Goal: Transaction & Acquisition: Book appointment/travel/reservation

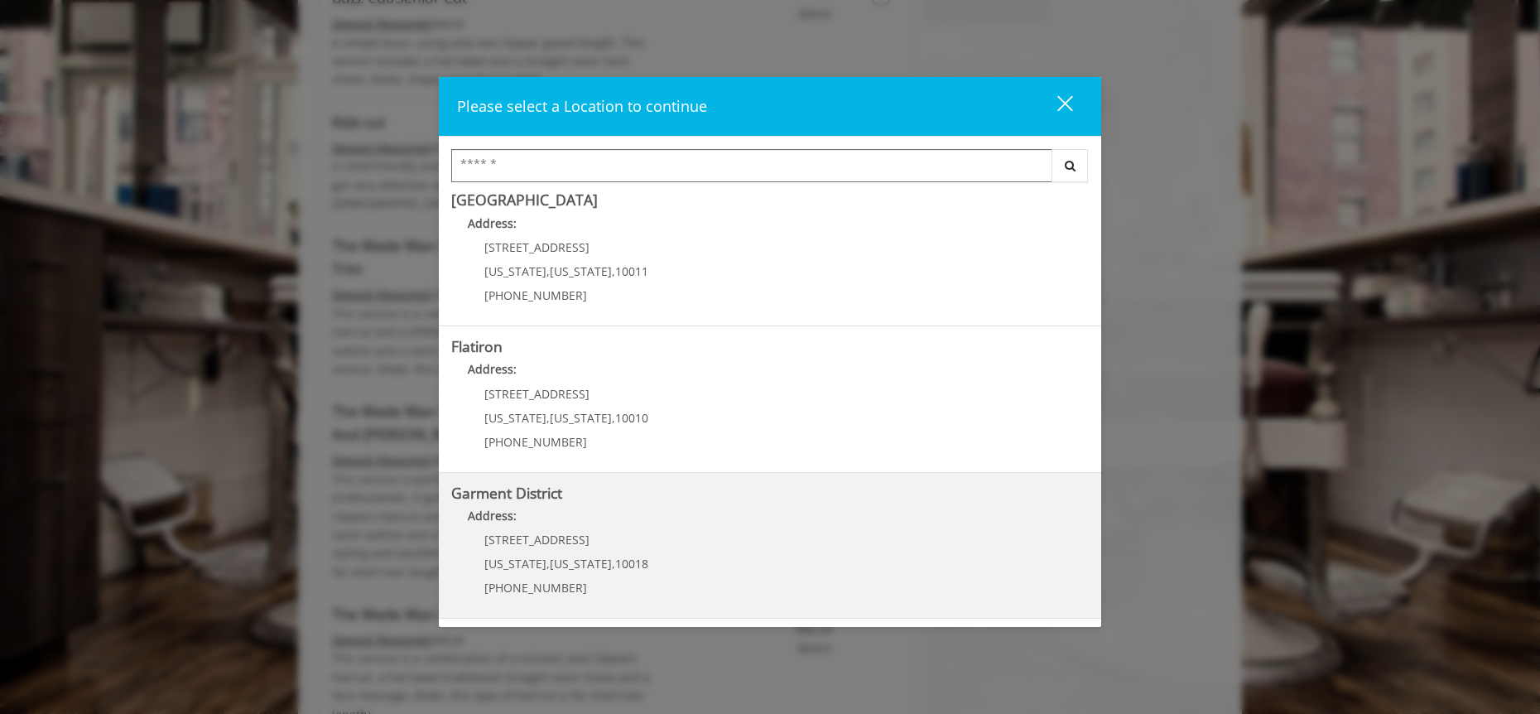
scroll to position [1373, 0]
click at [829, 504] on District "Garment District Address: 1400 Broadway New York , New York , 10018 (212) 997-4…" at bounding box center [769, 545] width 637 height 121
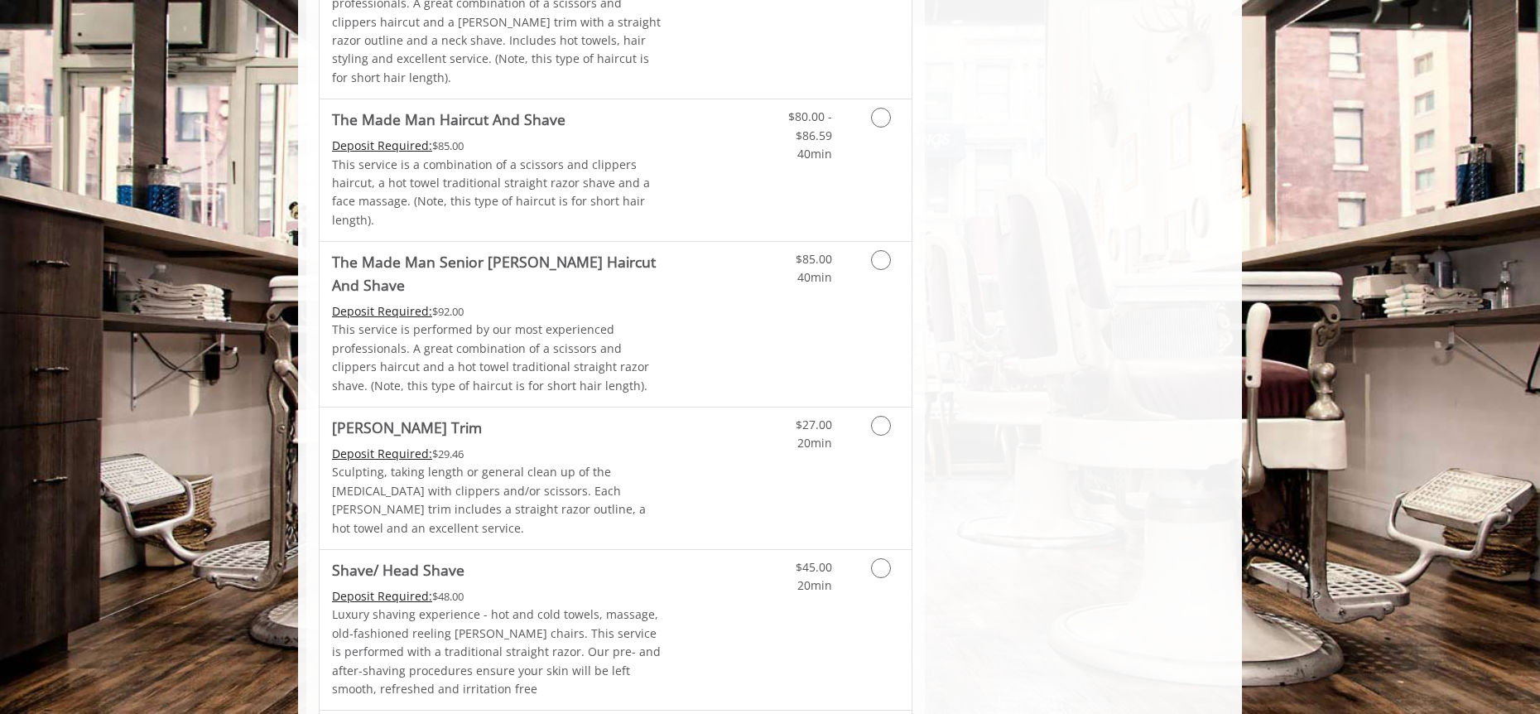
scroll to position [1628, 0]
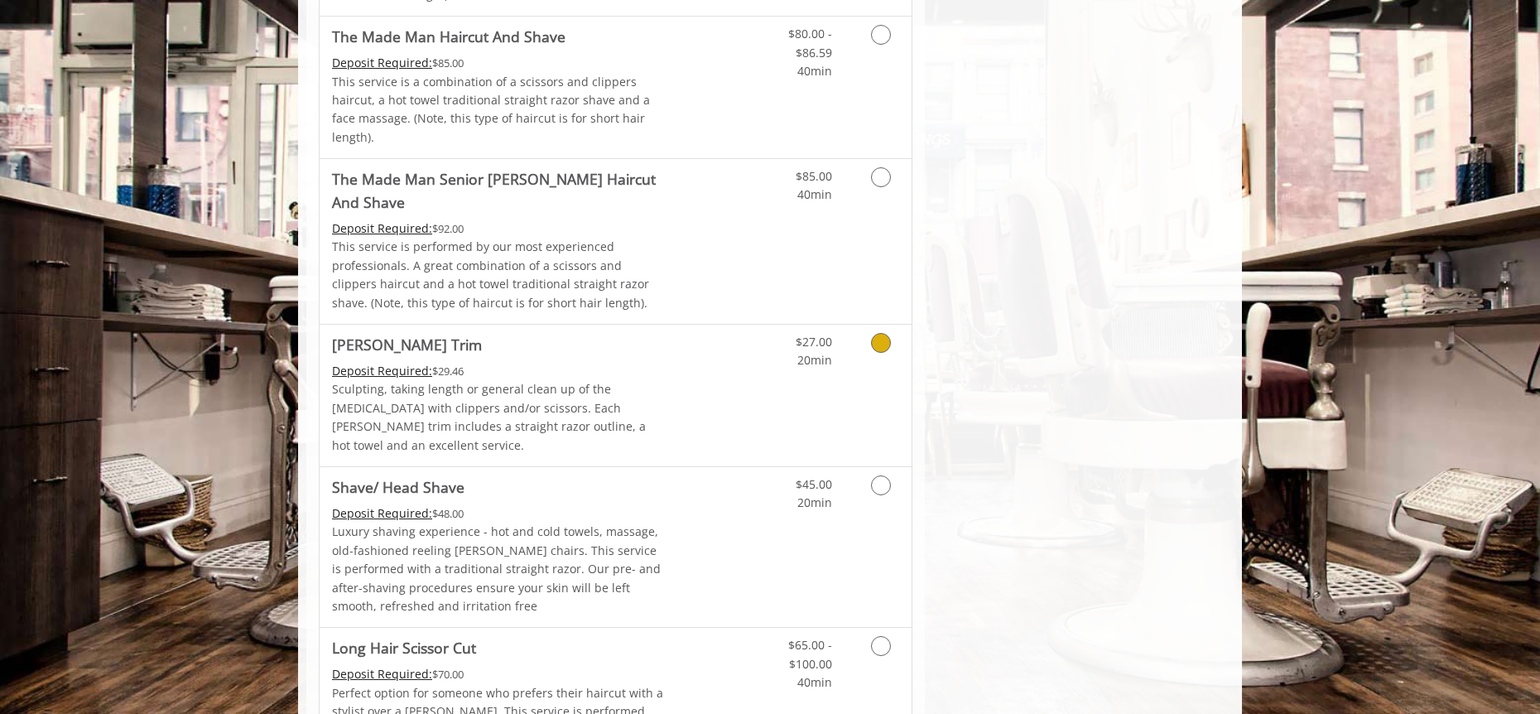
click at [892, 325] on link "Grooming services" at bounding box center [878, 348] width 42 height 46
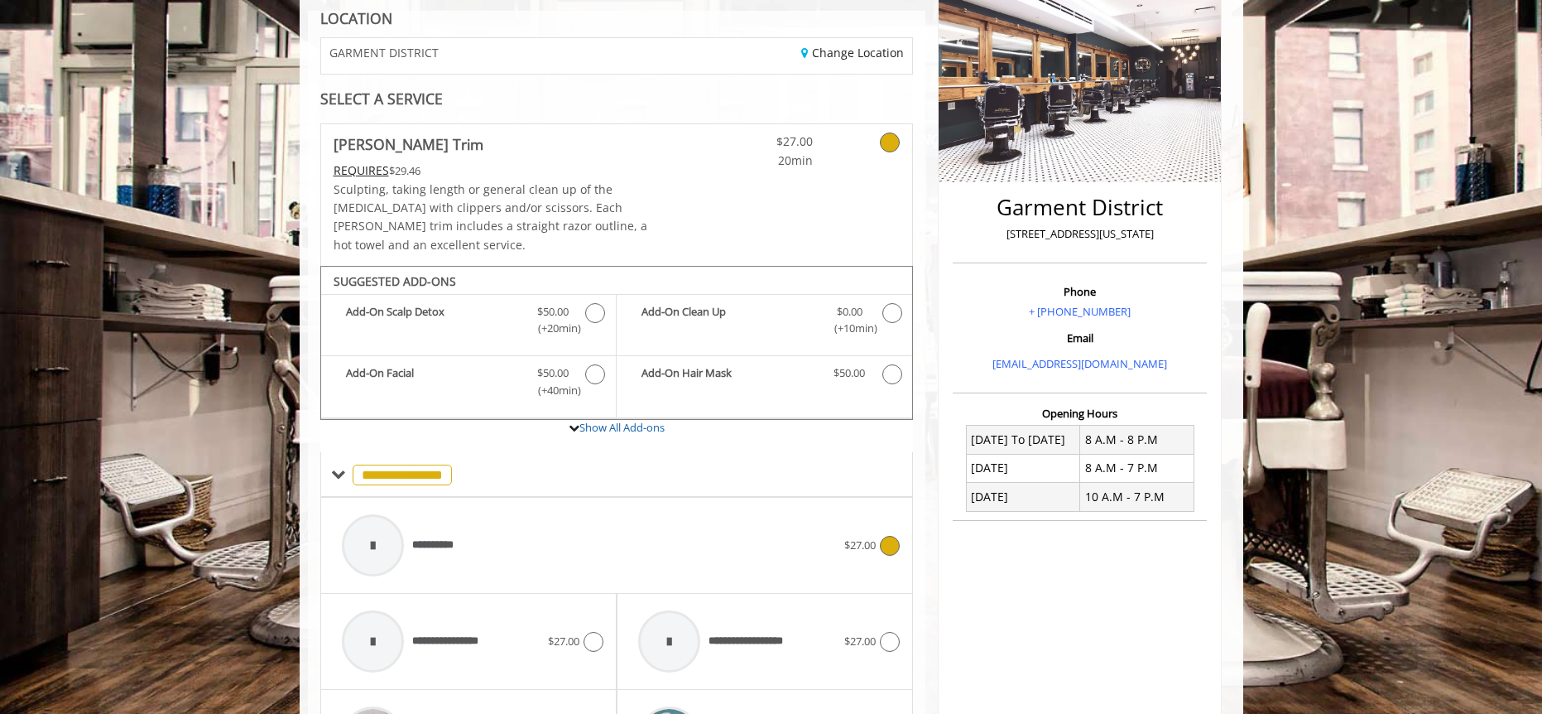
scroll to position [243, 0]
click at [894, 304] on icon "Beard Trim Add-onS" at bounding box center [893, 314] width 20 height 20
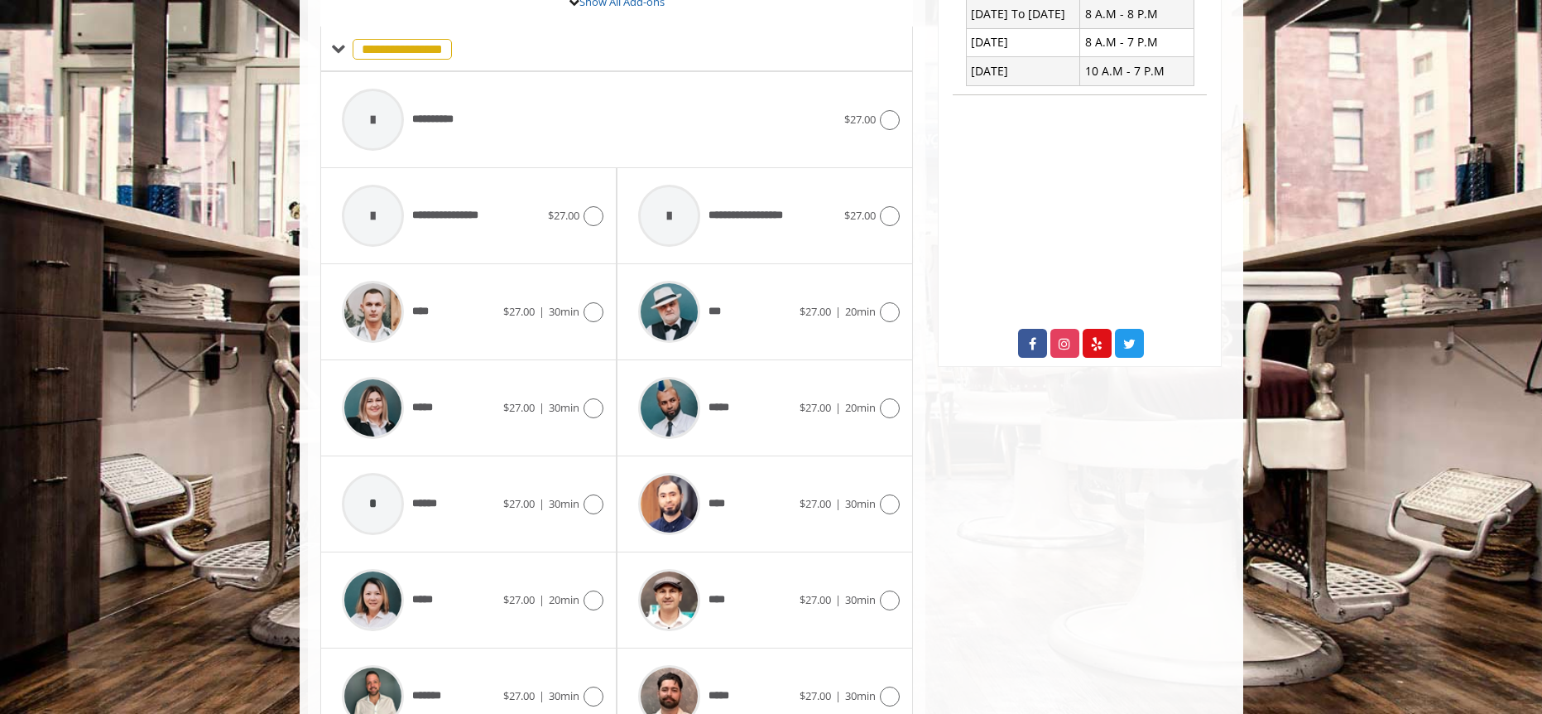
scroll to position [671, 0]
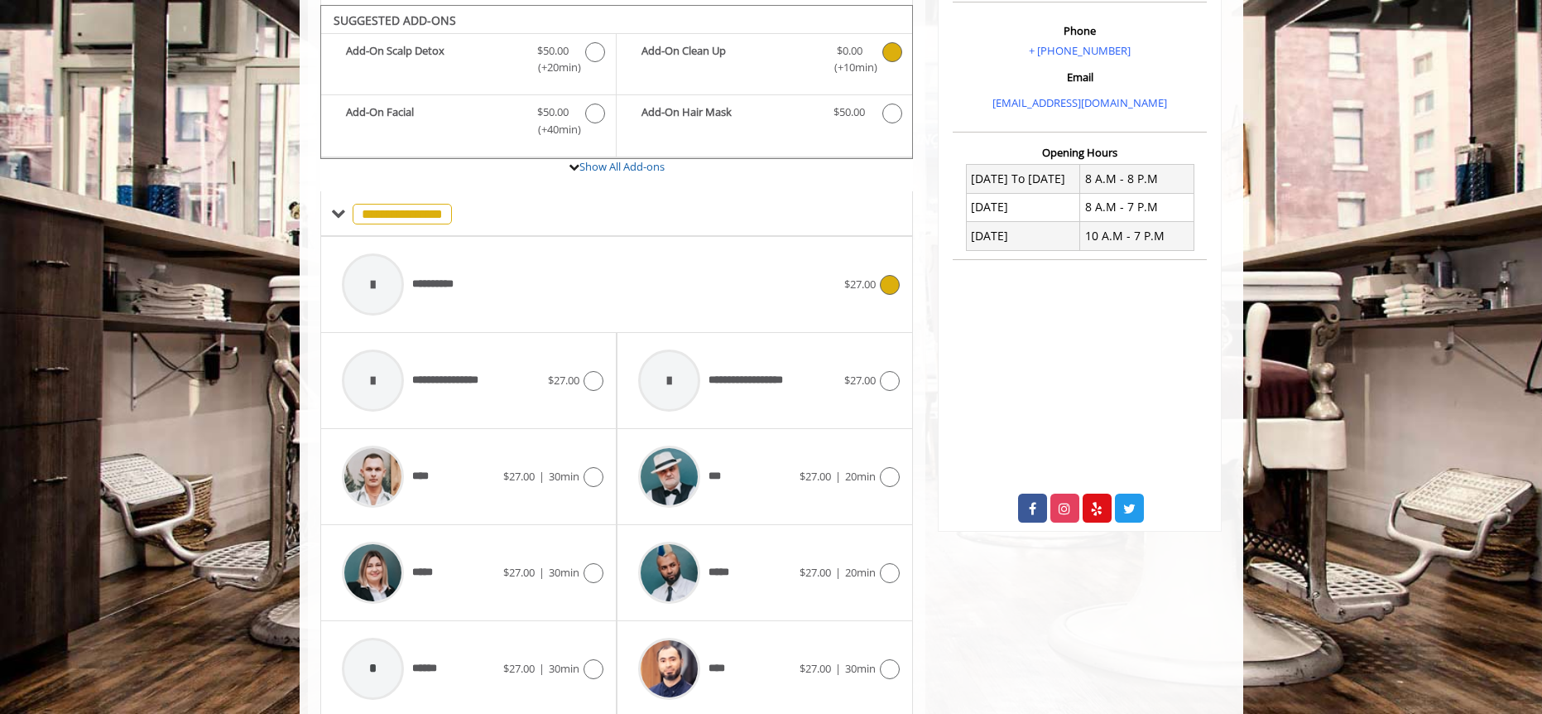
click at [850, 276] on div "$27.00" at bounding box center [871, 285] width 55 height 20
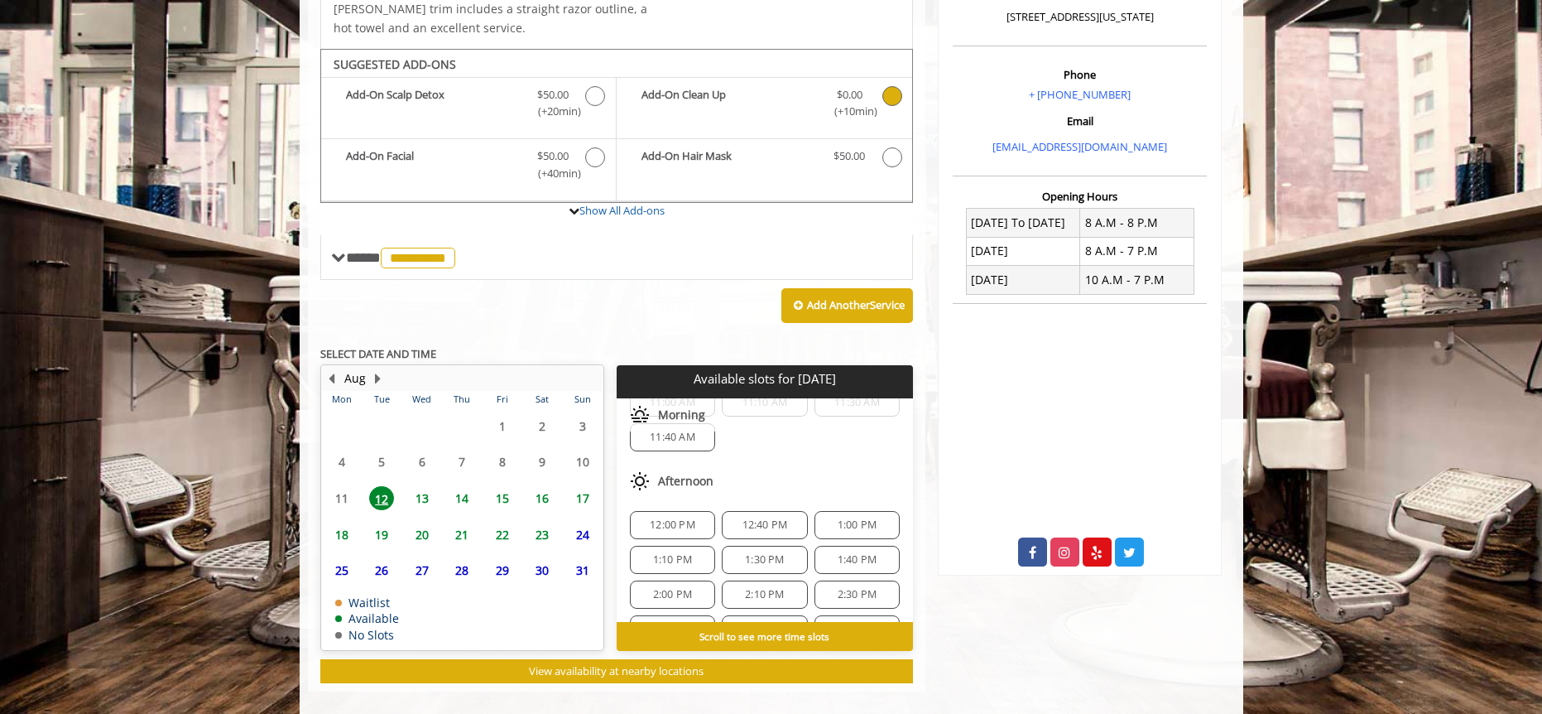
scroll to position [83, 0]
click at [746, 492] on span "12:40 PM" at bounding box center [766, 498] width 46 height 13
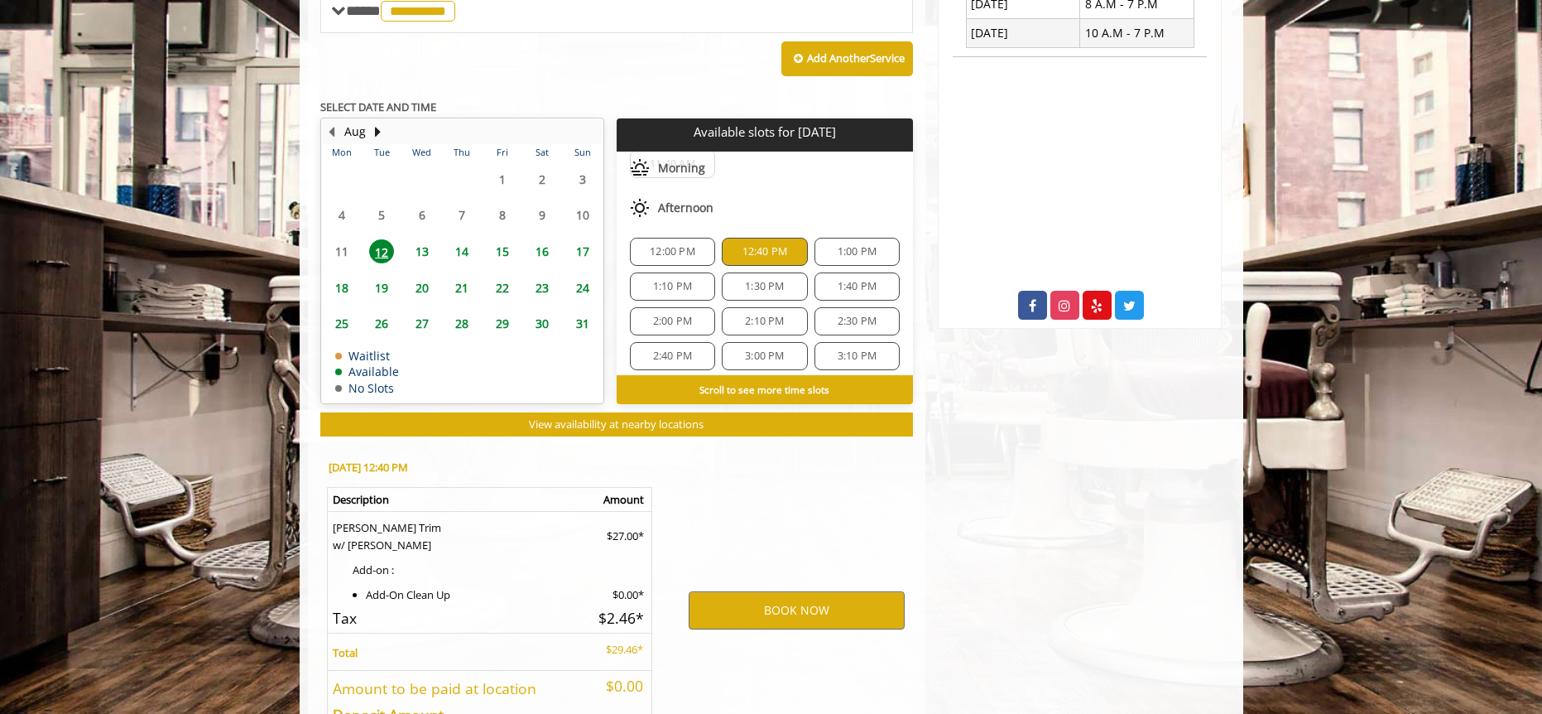
scroll to position [810, 0]
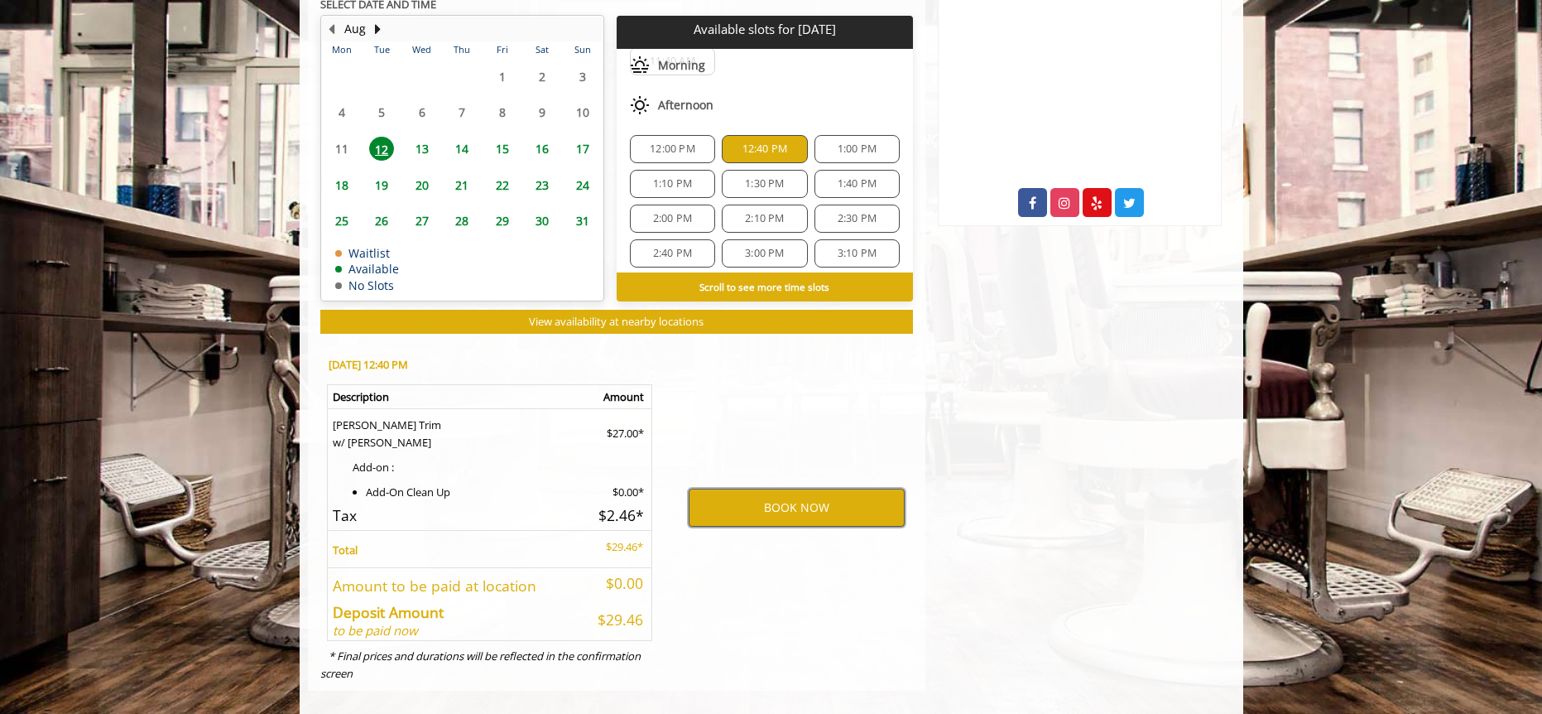
click at [757, 496] on button "BOOK NOW" at bounding box center [797, 507] width 216 height 38
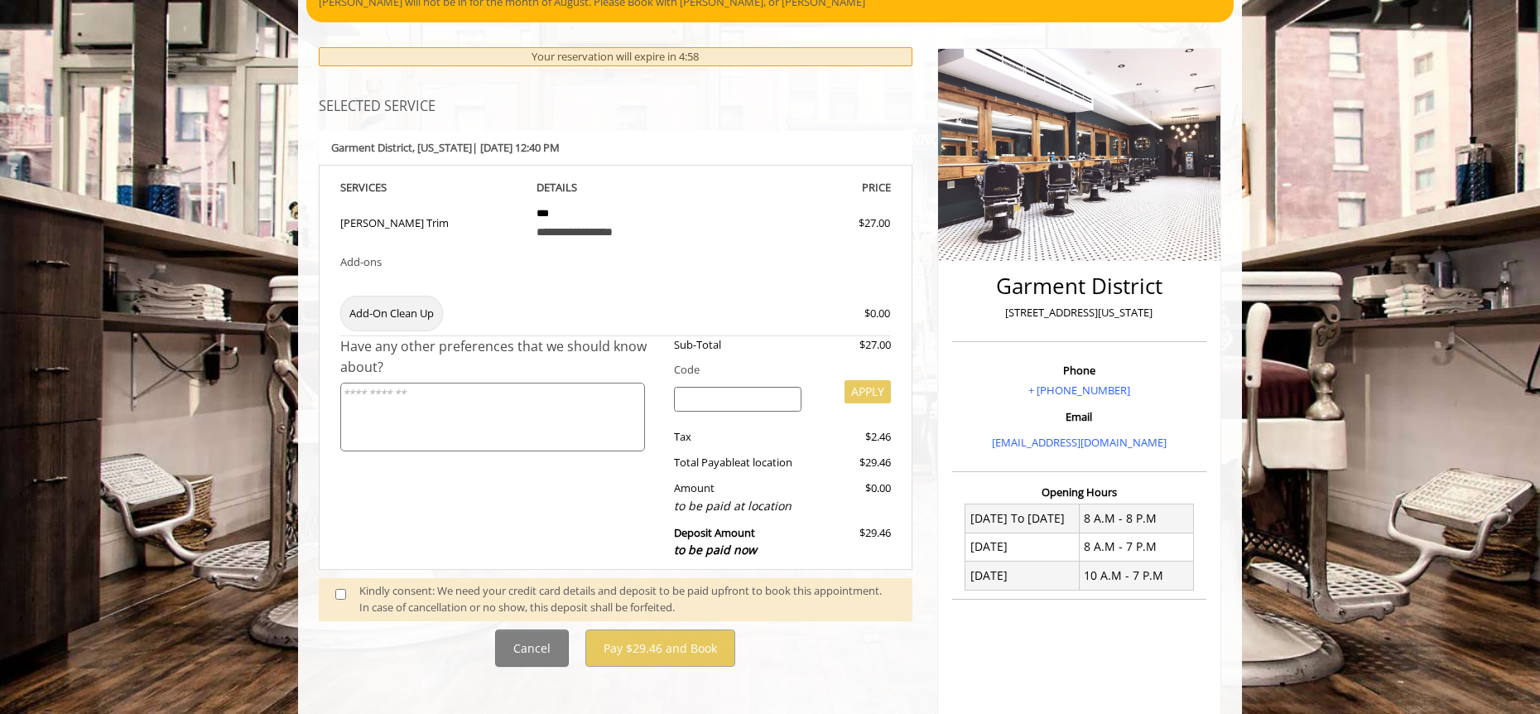
scroll to position [331, 0]
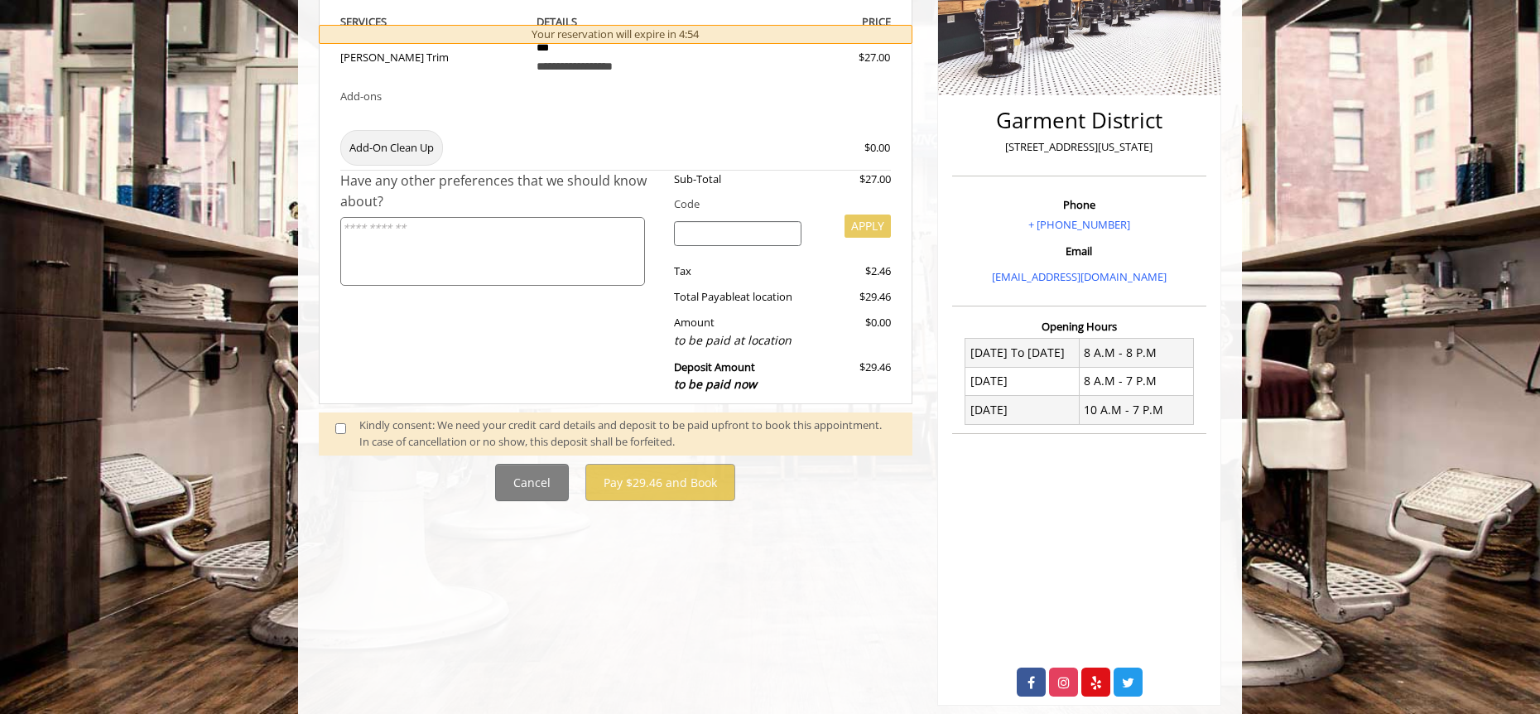
click at [719, 329] on div "**********" at bounding box center [616, 192] width 594 height 620
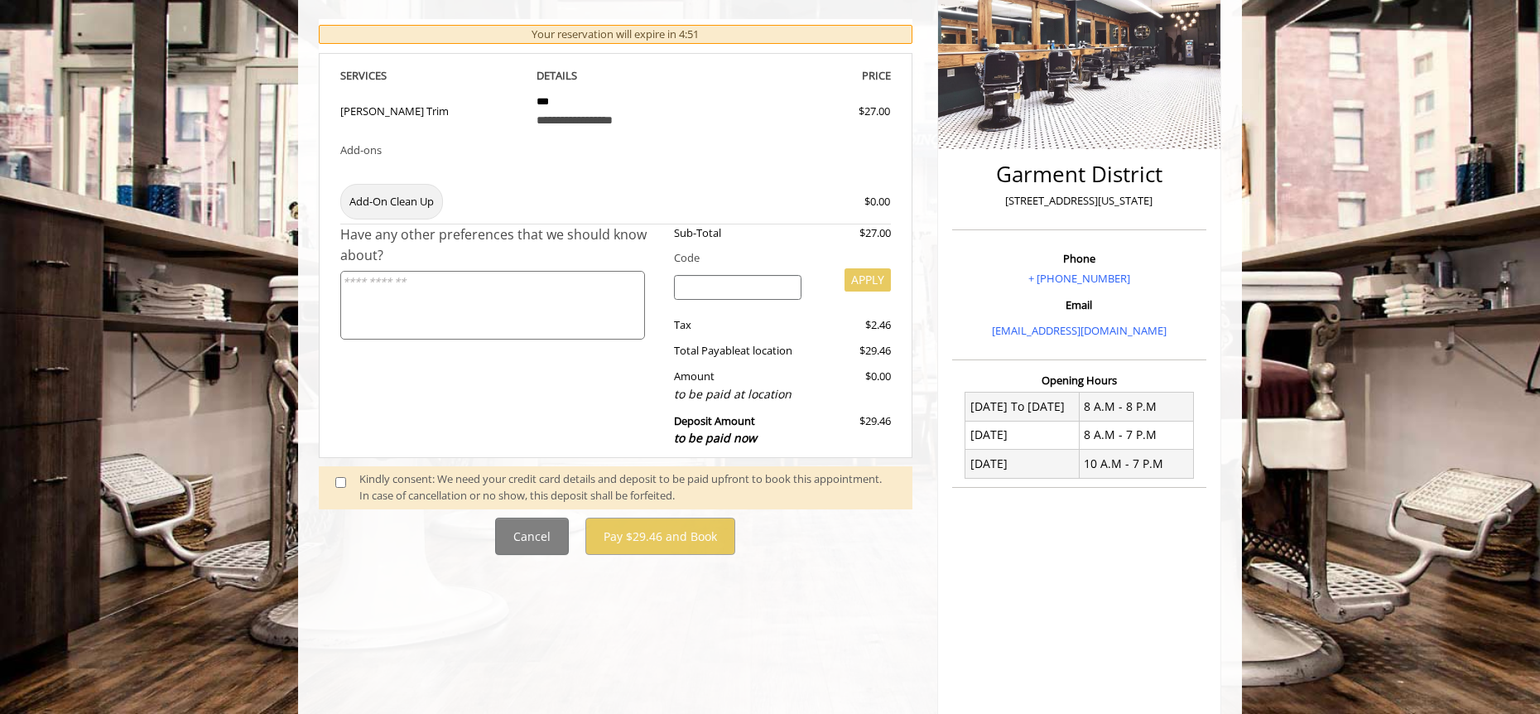
scroll to position [248, 0]
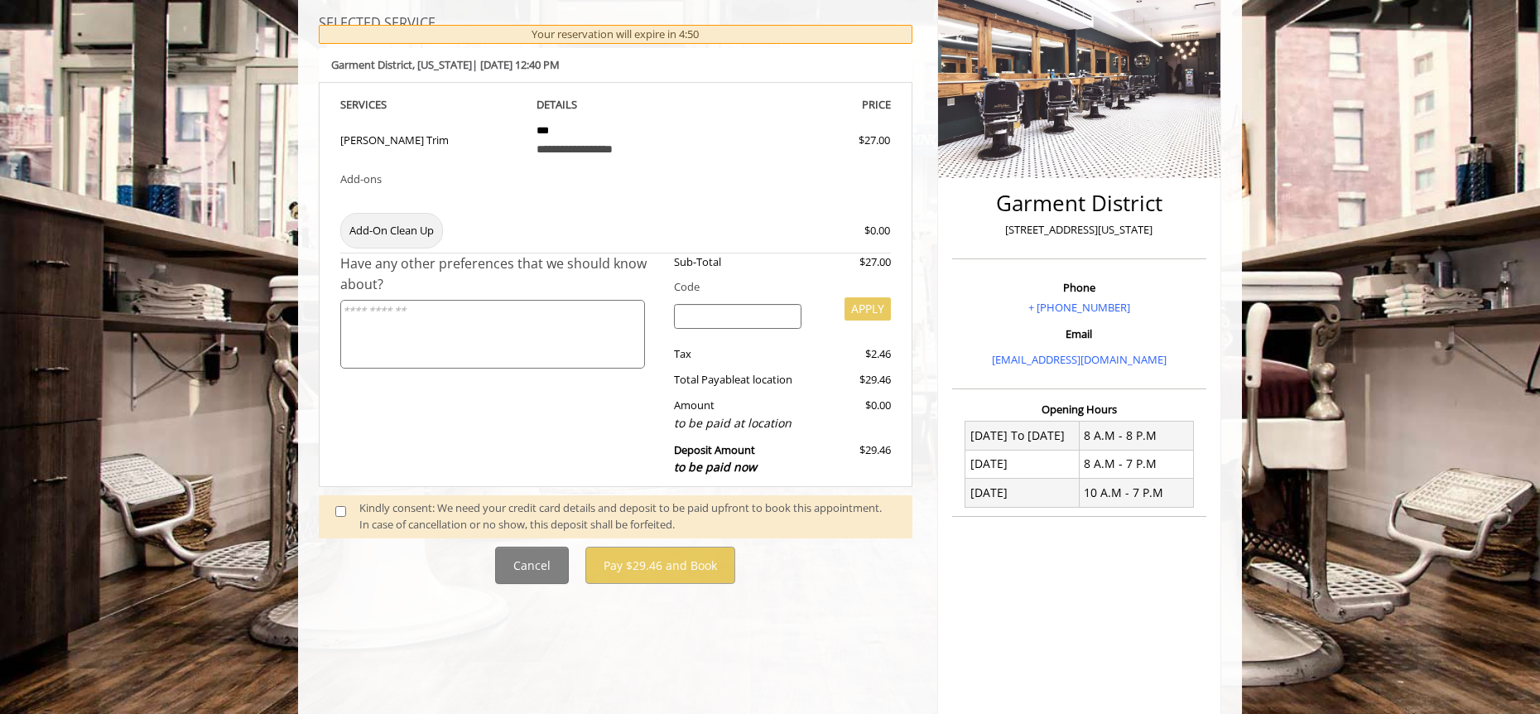
click at [642, 166] on td at bounding box center [616, 183] width 184 height 42
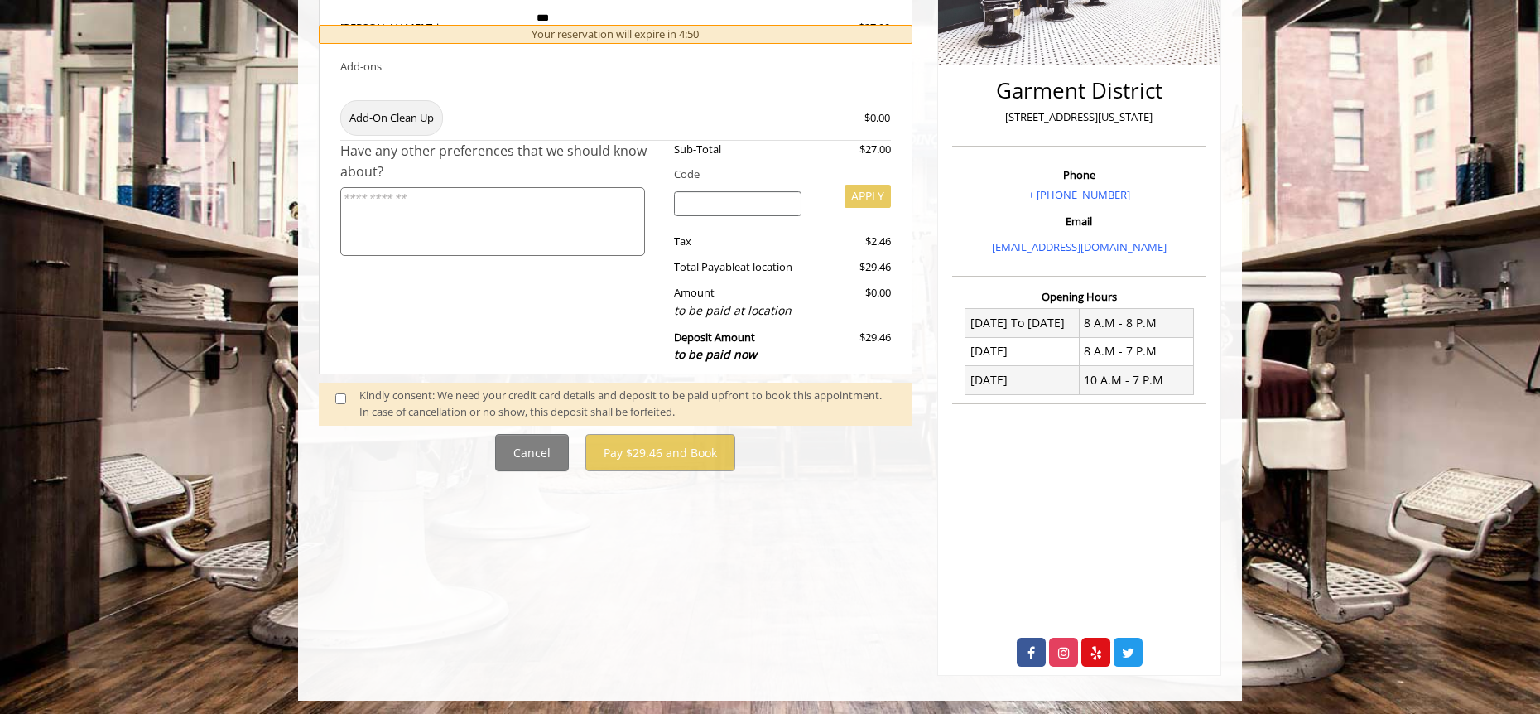
scroll to position [364, 0]
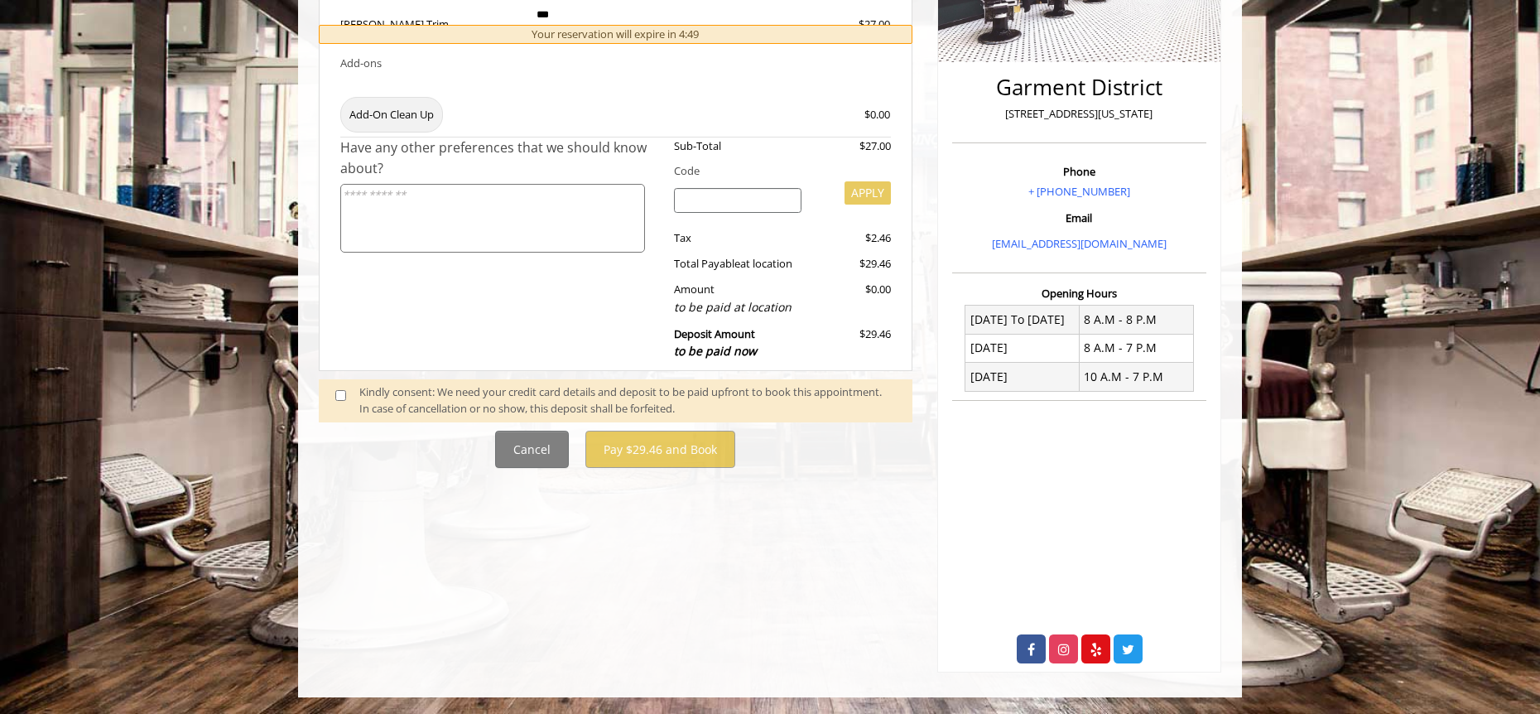
click at [455, 395] on div "Kindly consent: We need your credit card details and deposit to be paid upfront…" at bounding box center [627, 400] width 536 height 35
click at [338, 402] on span at bounding box center [347, 400] width 49 height 35
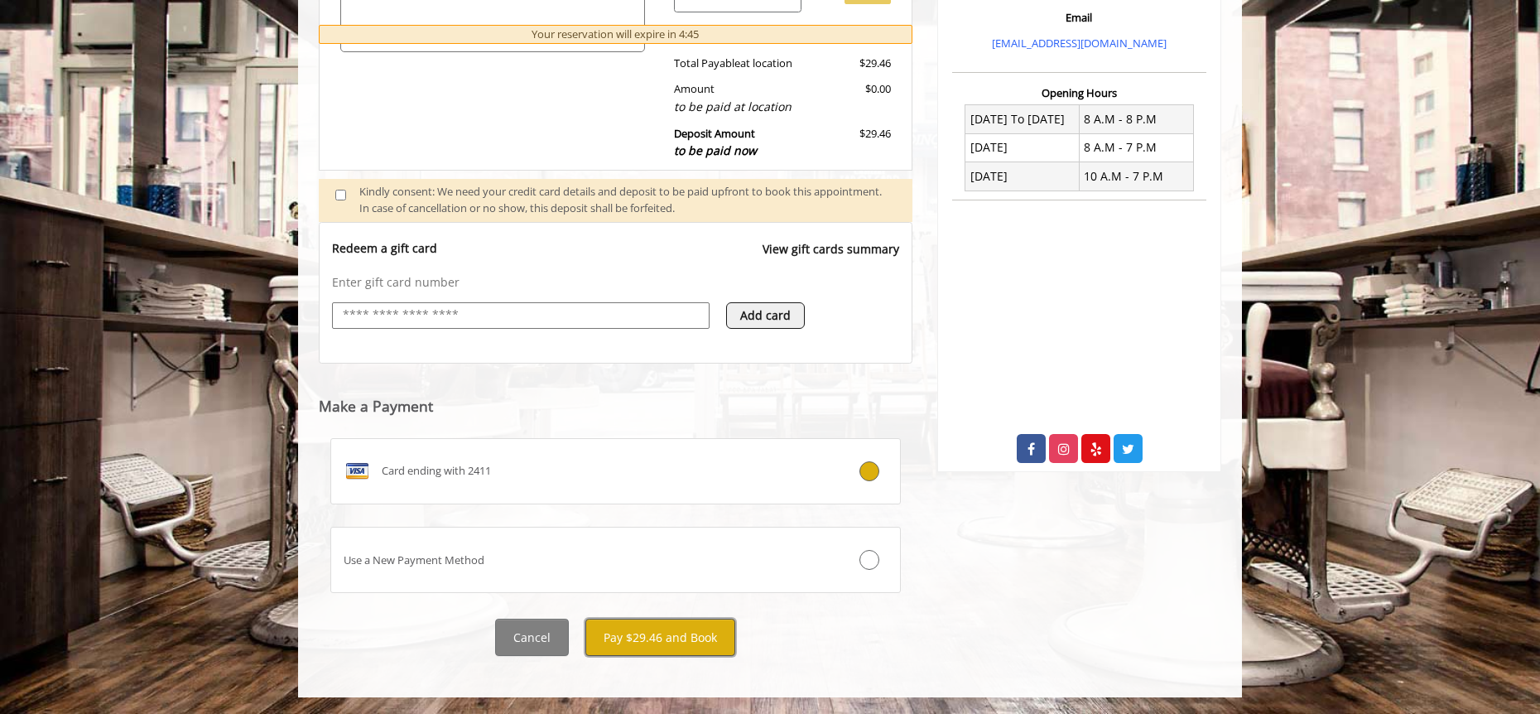
click at [660, 628] on button "Pay $29.46 and Book" at bounding box center [660, 636] width 150 height 37
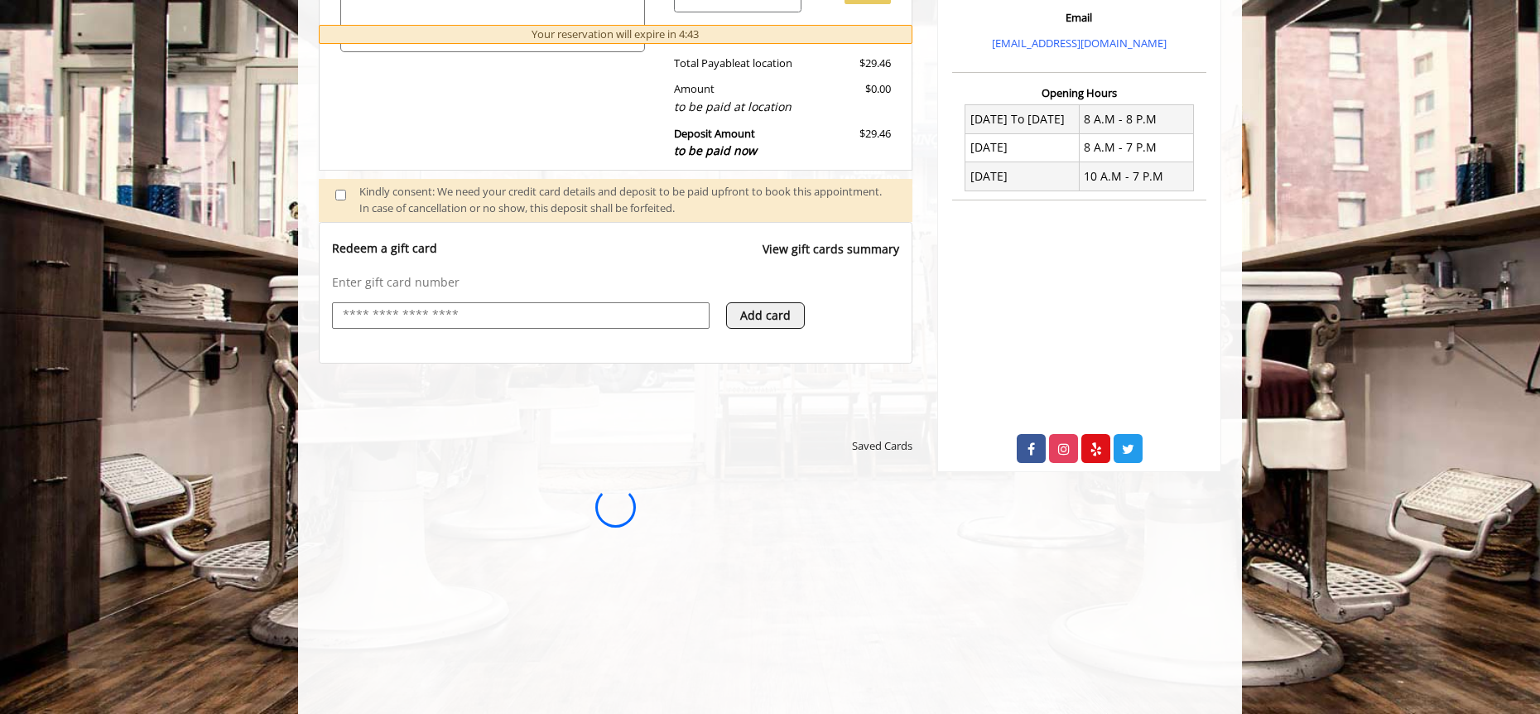
scroll to position [0, 0]
